Goal: Information Seeking & Learning: Learn about a topic

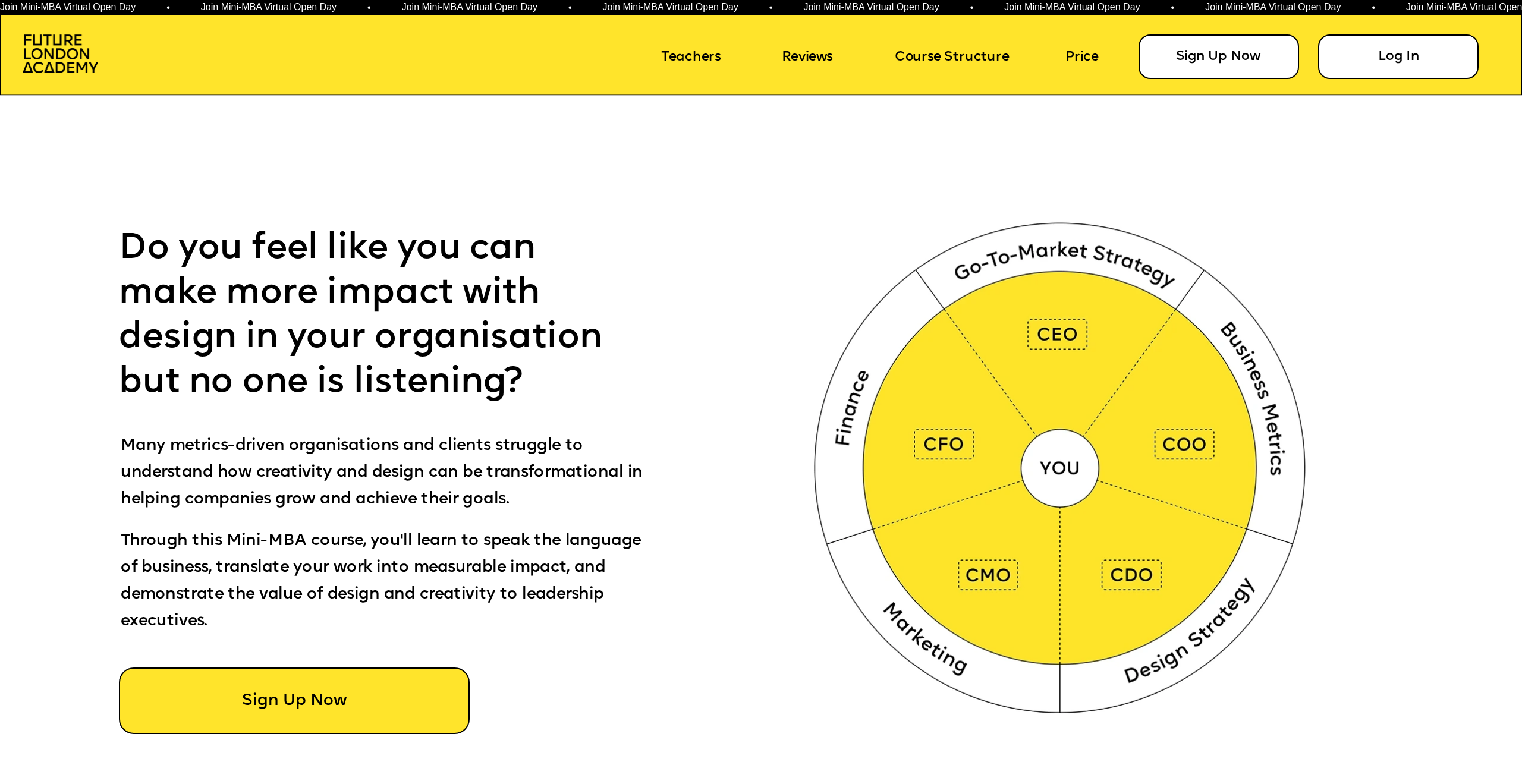
scroll to position [1011, 0]
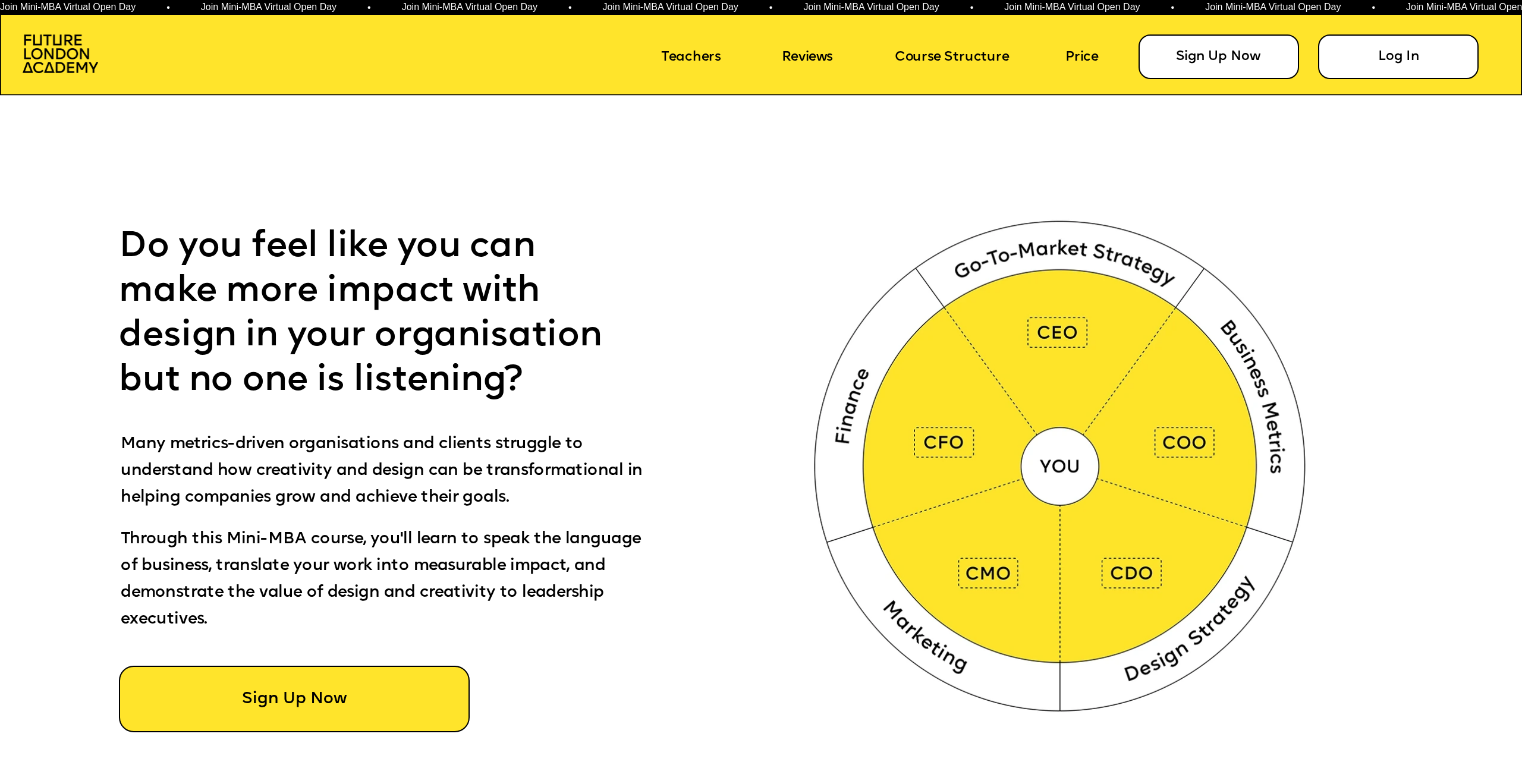
scroll to position [951, 0]
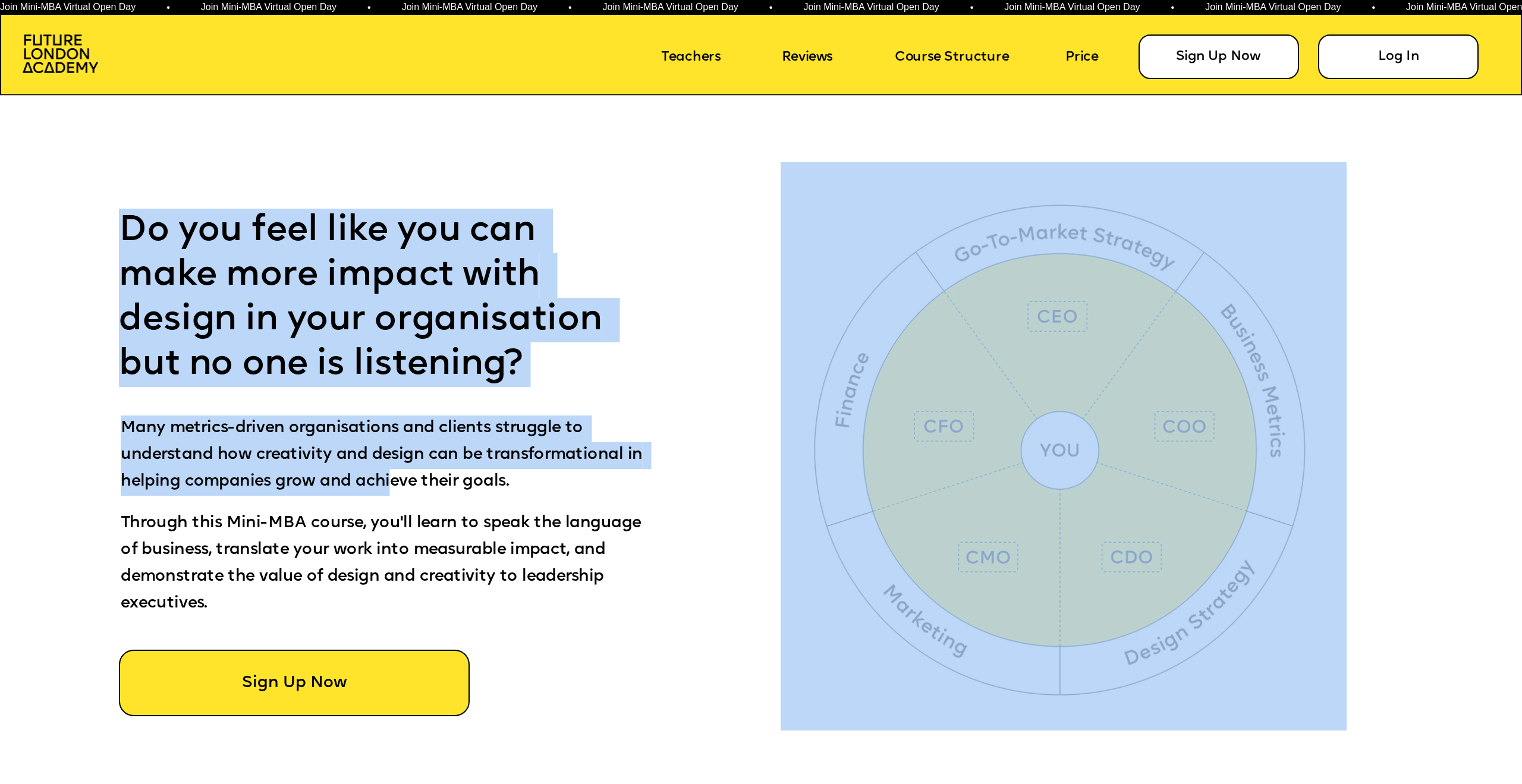
drag, startPoint x: 120, startPoint y: 428, endPoint x: 412, endPoint y: 479, distance: 296.4
drag, startPoint x: 670, startPoint y: 508, endPoint x: 604, endPoint y: 494, distance: 67.5
click at [670, 508] on div at bounding box center [839, 462] width 2743 height 969
click at [362, 451] on span "Many metrics-driven organisations and clients struggle to understand how creati…" at bounding box center [383, 455] width 526 height 70
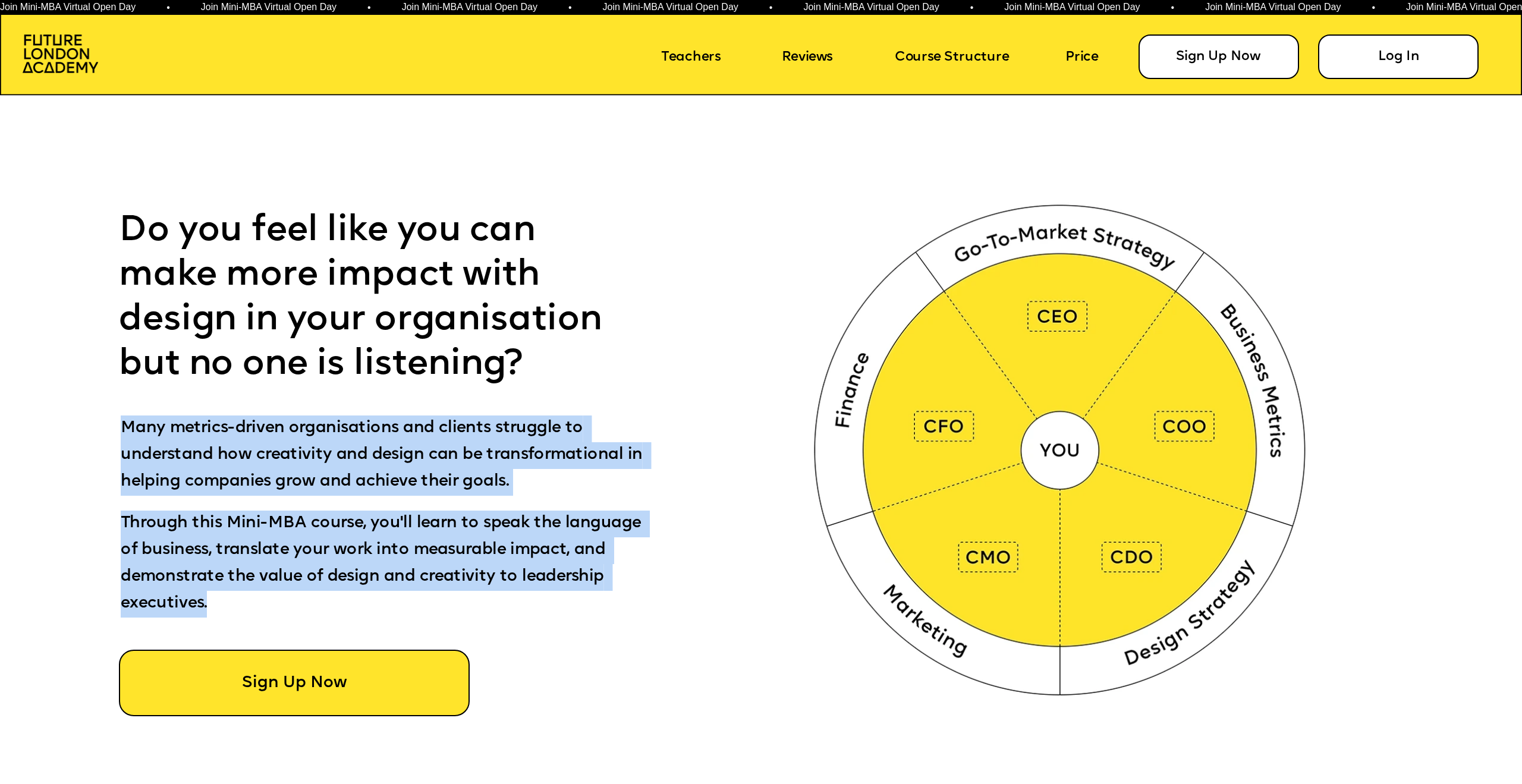
drag, startPoint x: 127, startPoint y: 426, endPoint x: 620, endPoint y: 599, distance: 522.5
click at [620, 599] on div "Many metrics-driven organisations and clients struggle to understand how creati…" at bounding box center [382, 524] width 523 height 217
copy div "Many metrics-driven organisations and clients struggle to understand how creati…"
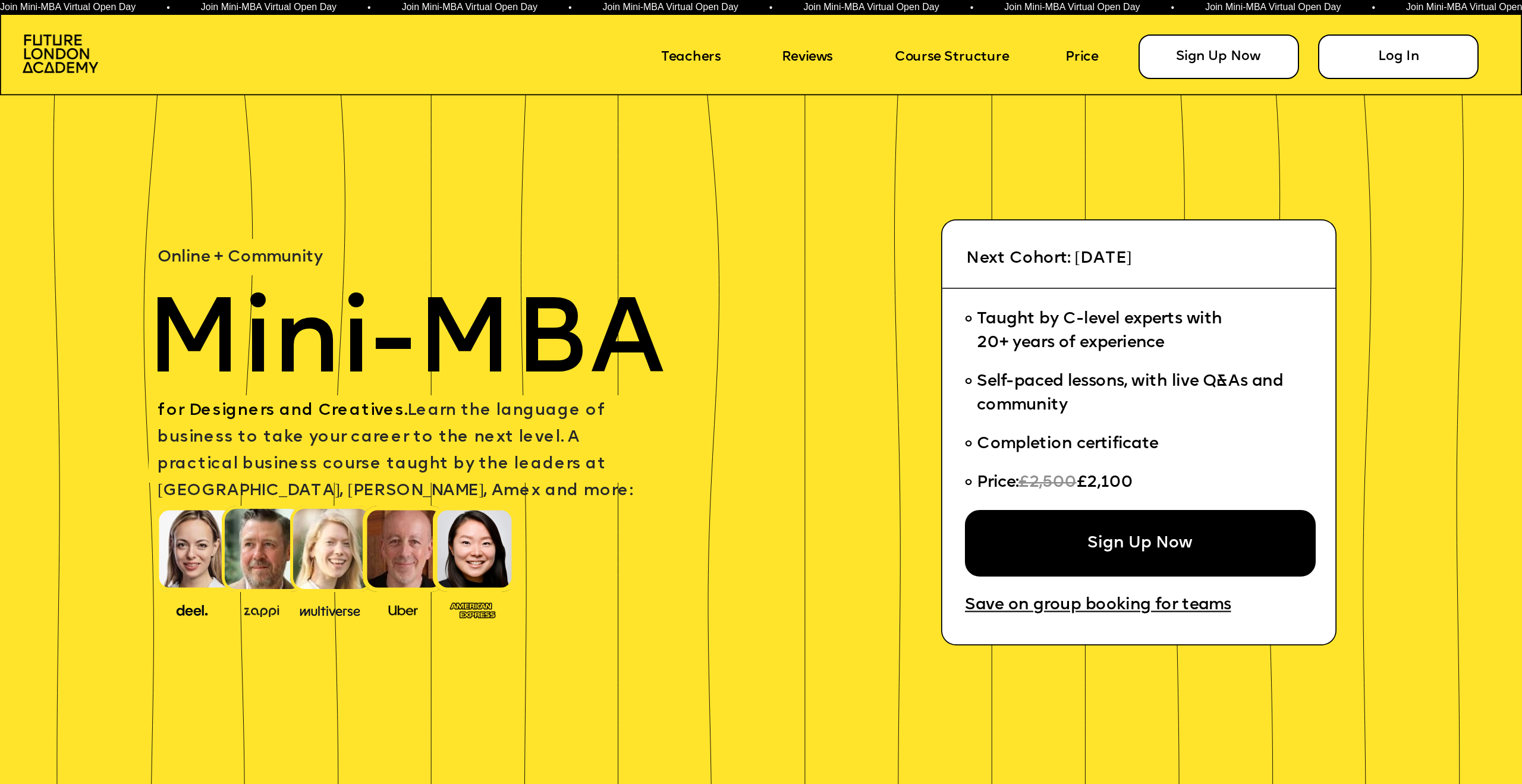
scroll to position [951, 0]
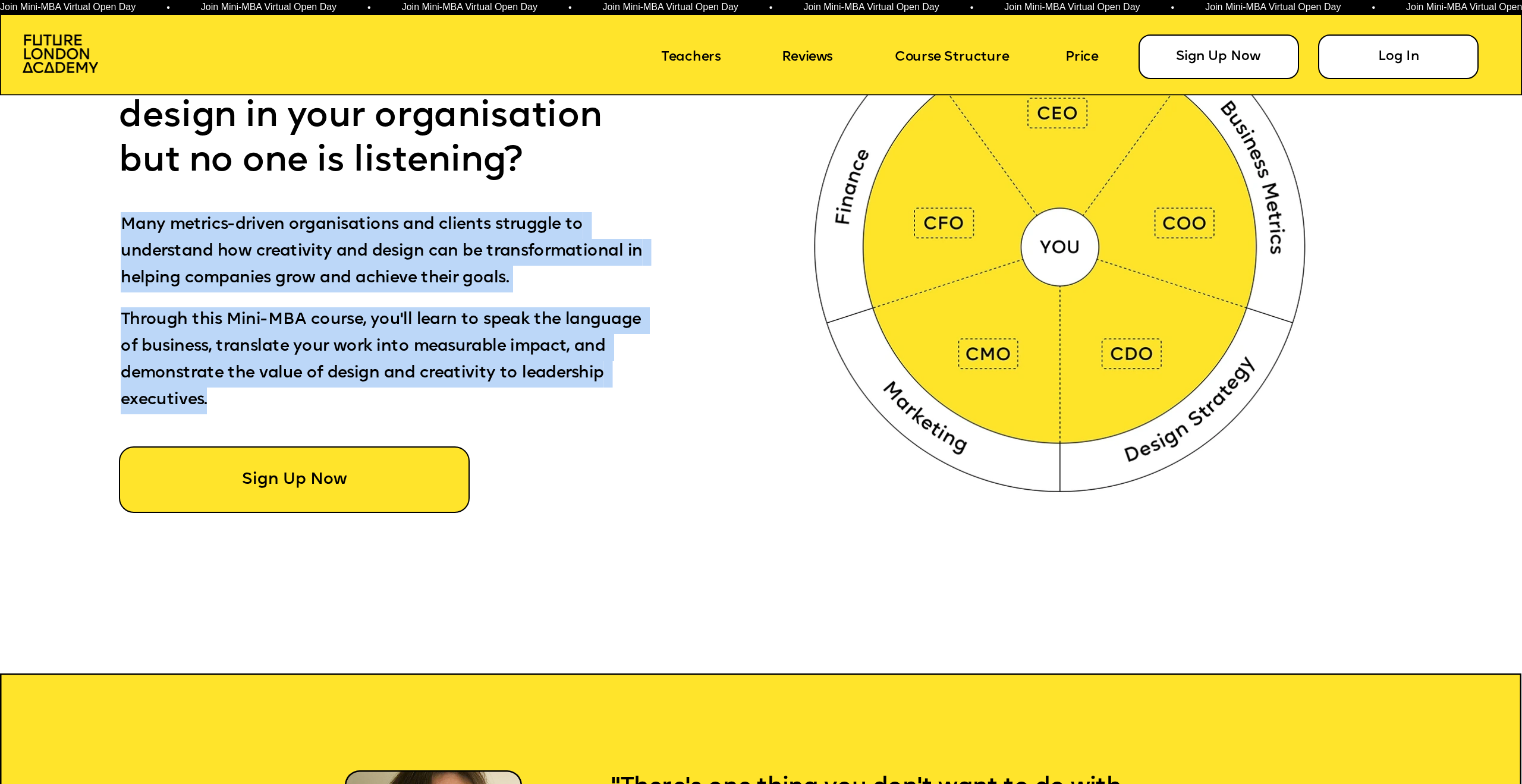
scroll to position [909, 0]
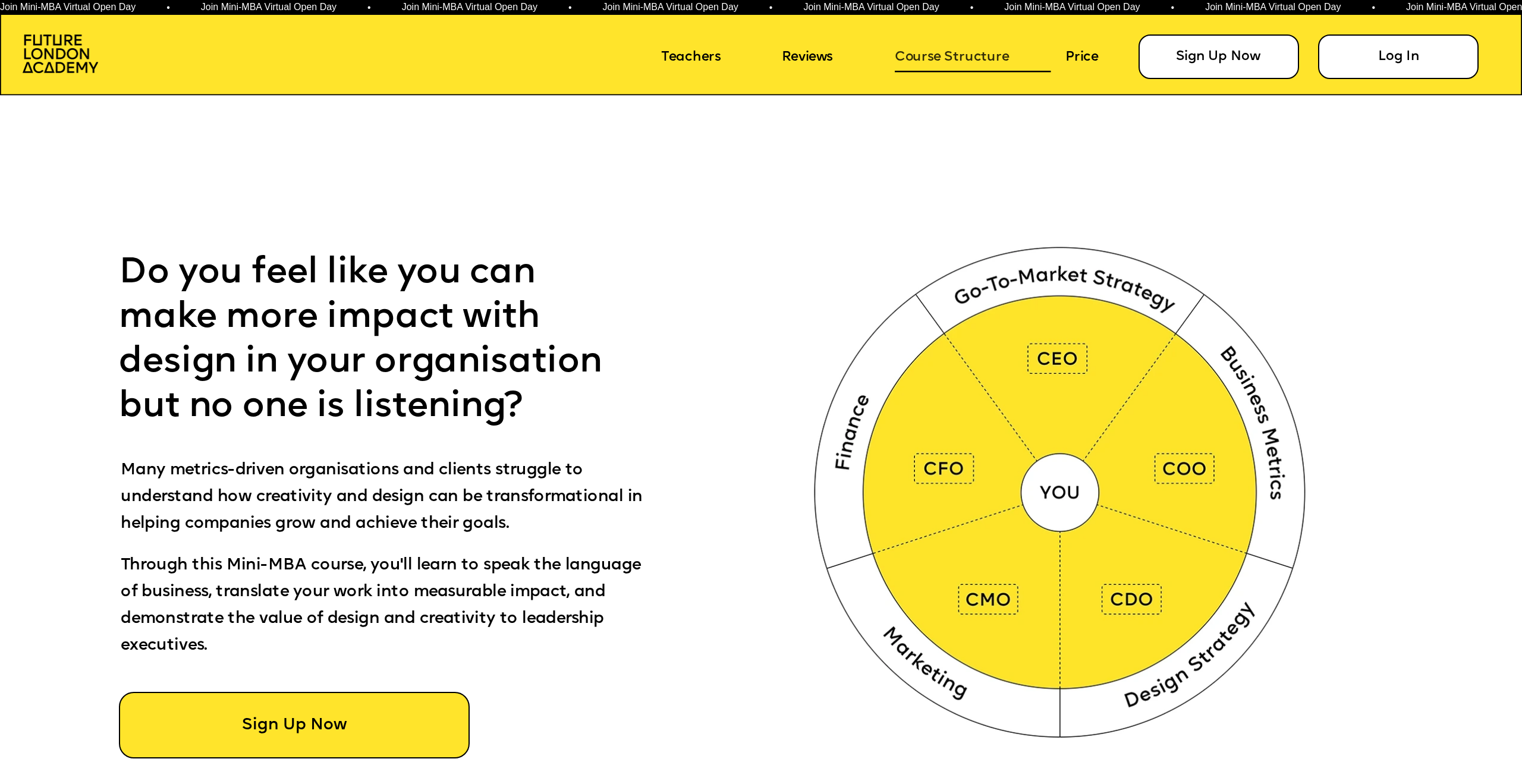
click at [983, 65] on link "Course Structure" at bounding box center [973, 58] width 157 height 28
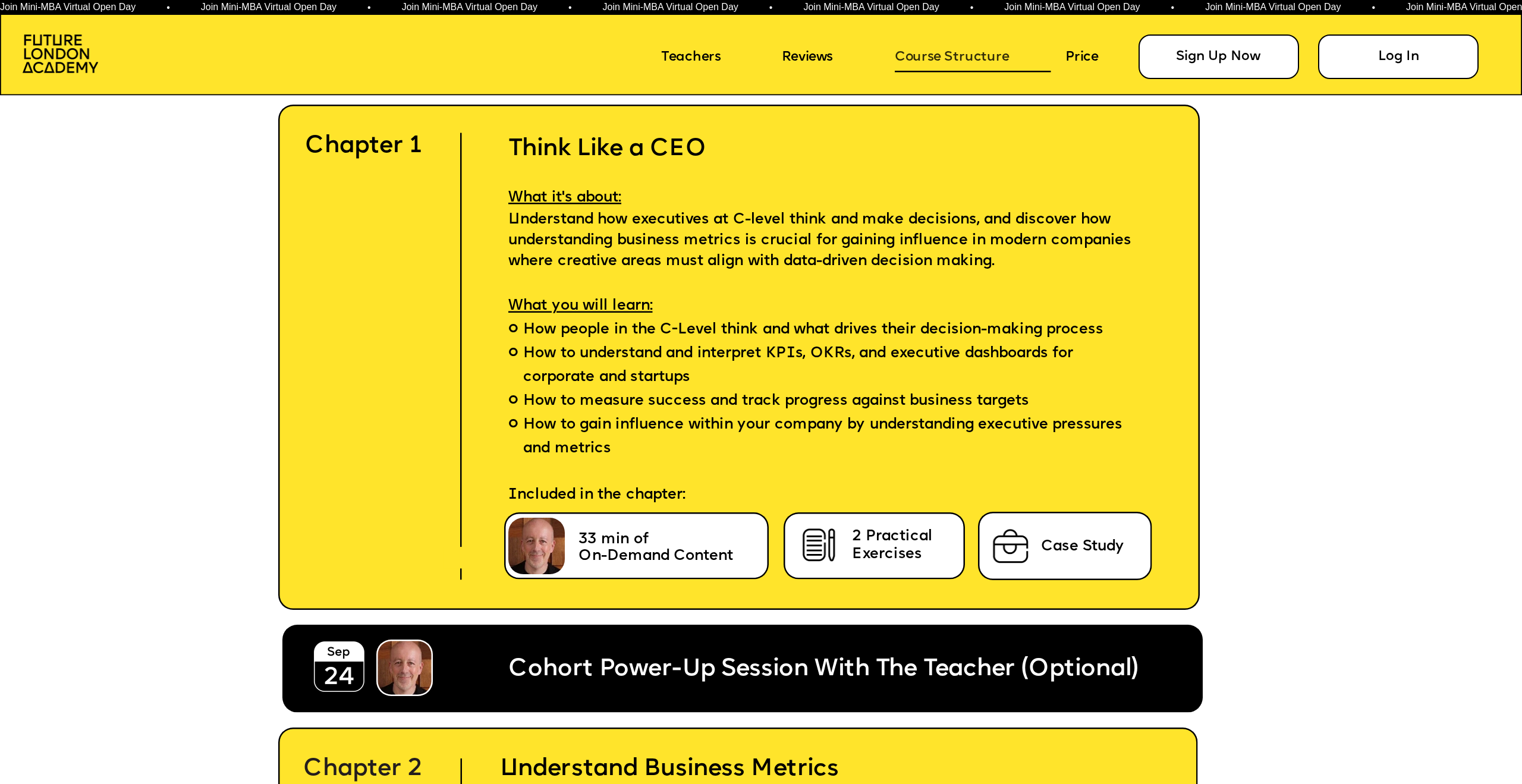
scroll to position [4782, 0]
